Goal: Check status: Check status

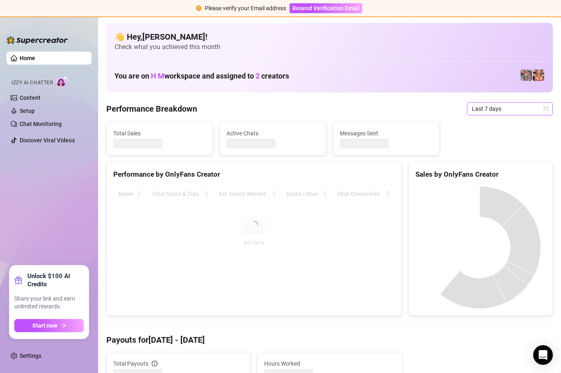
click at [544, 109] on icon "calendar" at bounding box center [546, 108] width 5 height 5
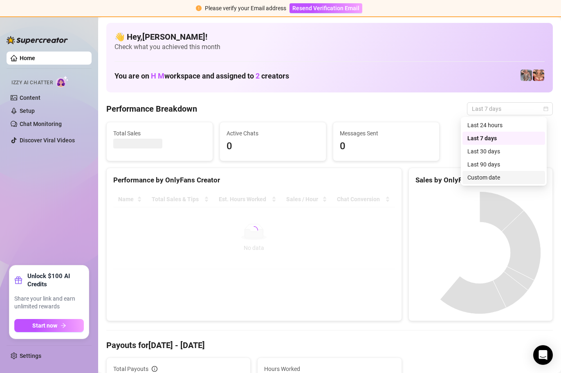
click at [488, 176] on div "Custom date" at bounding box center [504, 177] width 73 height 9
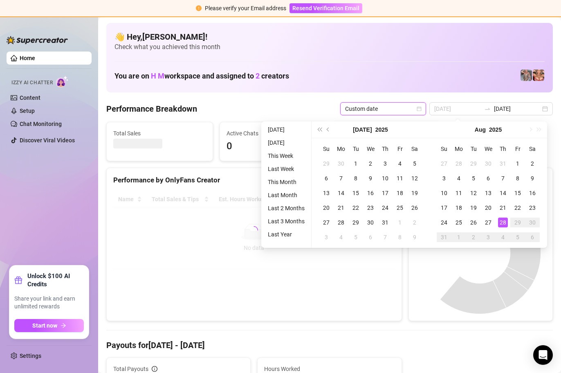
click at [504, 222] on div "28" at bounding box center [503, 223] width 10 height 10
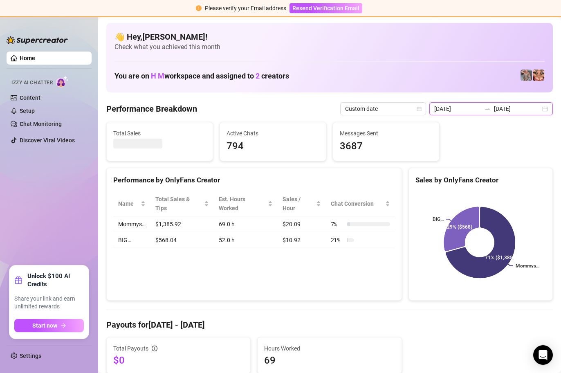
click at [476, 110] on input "[DATE]" at bounding box center [457, 108] width 47 height 9
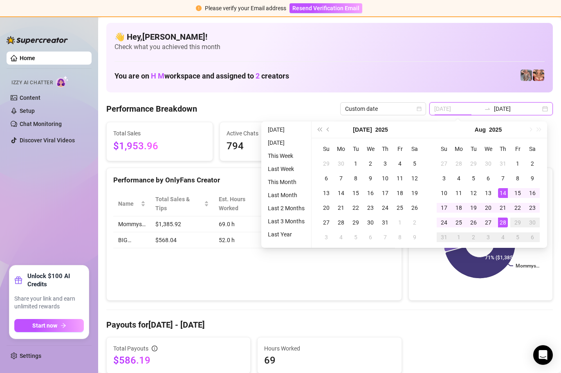
type input "[DATE]"
click at [503, 224] on div "28" at bounding box center [503, 223] width 10 height 10
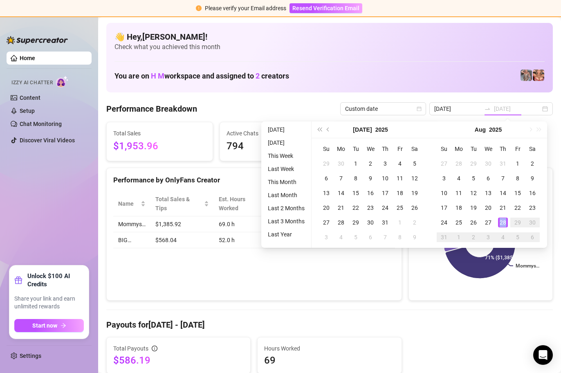
click at [503, 224] on div "28" at bounding box center [503, 223] width 10 height 10
type input "[DATE]"
